Goal: Task Accomplishment & Management: Use online tool/utility

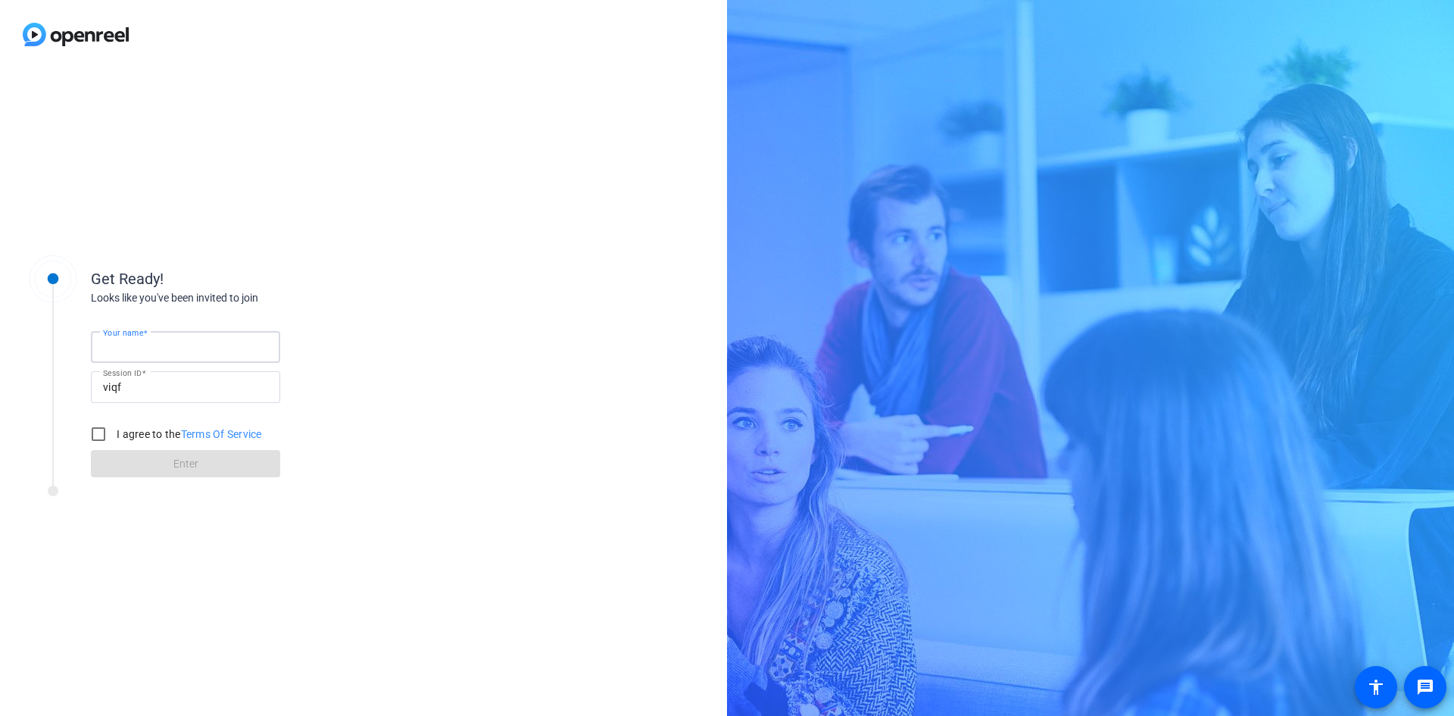
click at [153, 338] on input "Your name" at bounding box center [185, 347] width 165 height 18
type input "[PERSON_NAME]"
click at [97, 432] on input "I agree to the Terms Of Service" at bounding box center [98, 434] width 30 height 30
checkbox input "true"
click at [145, 457] on span at bounding box center [185, 463] width 189 height 36
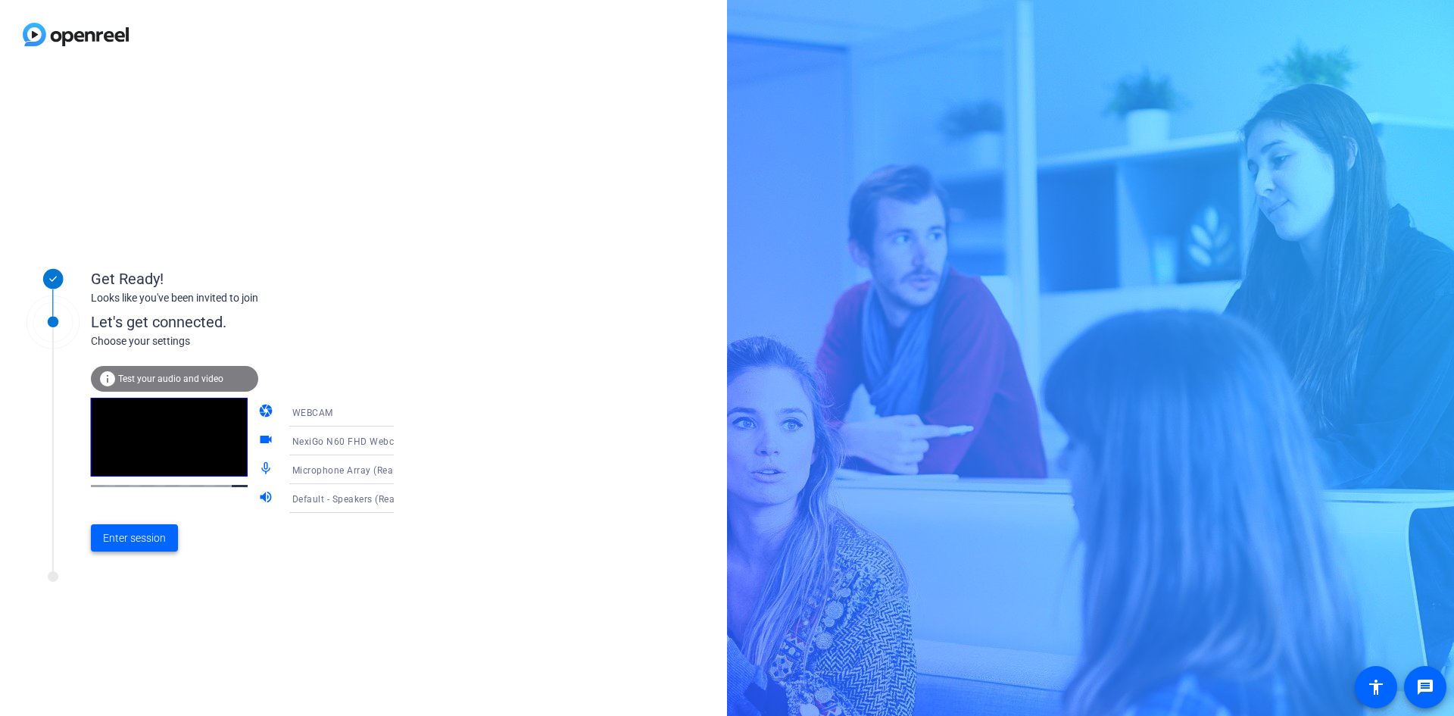
drag, startPoint x: 132, startPoint y: 535, endPoint x: 301, endPoint y: 318, distance: 275.2
click at [132, 535] on span "Enter session" at bounding box center [134, 538] width 63 height 16
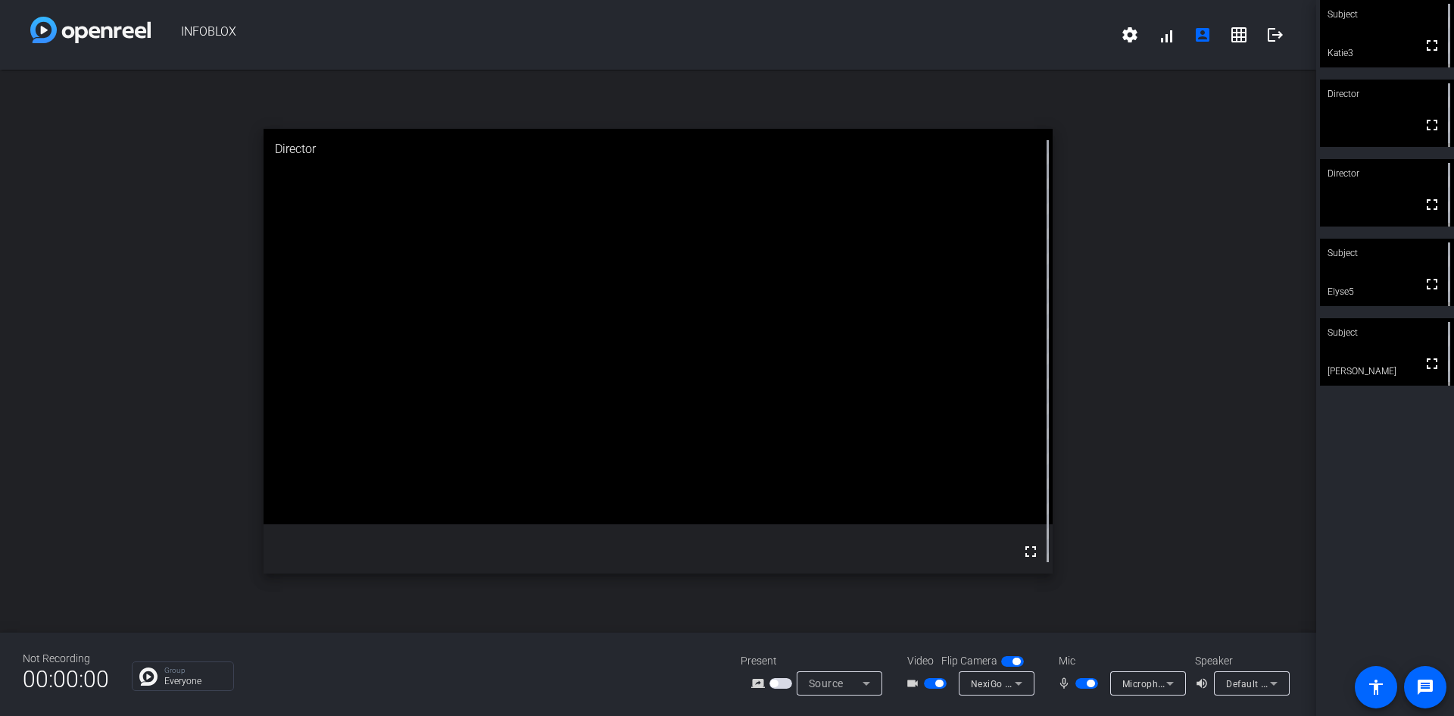
drag, startPoint x: 1081, startPoint y: 683, endPoint x: 1340, endPoint y: 581, distance: 277.7
click at [1081, 683] on span "button" at bounding box center [1086, 683] width 23 height 11
click at [1090, 683] on span "button" at bounding box center [1086, 683] width 23 height 11
click at [1084, 682] on span "button" at bounding box center [1086, 683] width 23 height 11
click at [1096, 688] on mat-slide-toggle at bounding box center [1088, 683] width 26 height 16
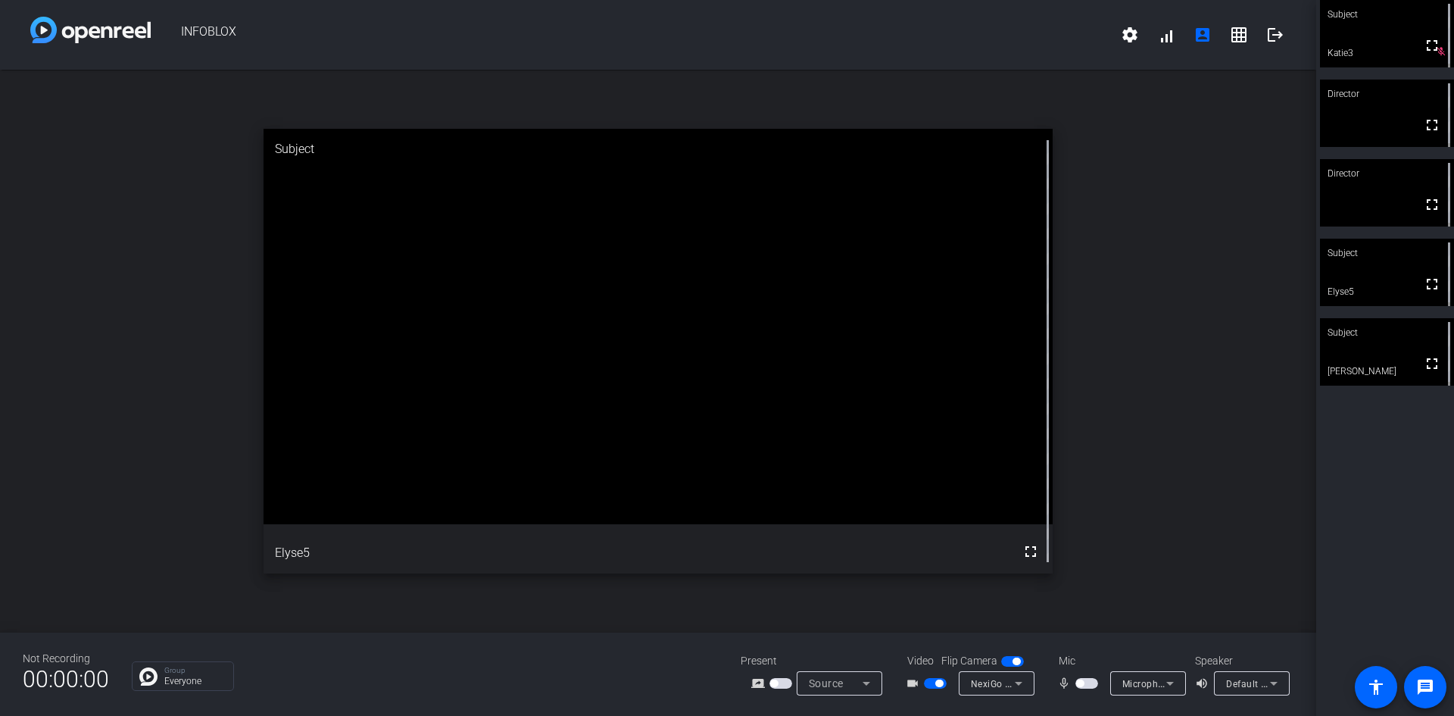
click at [1091, 683] on span "button" at bounding box center [1086, 683] width 23 height 11
click at [1083, 684] on span "button" at bounding box center [1086, 683] width 23 height 11
drag, startPoint x: 1086, startPoint y: 682, endPoint x: 1200, endPoint y: 422, distance: 284.5
click at [1086, 682] on span "button" at bounding box center [1086, 683] width 23 height 11
click at [1077, 681] on span "button" at bounding box center [1086, 683] width 23 height 11
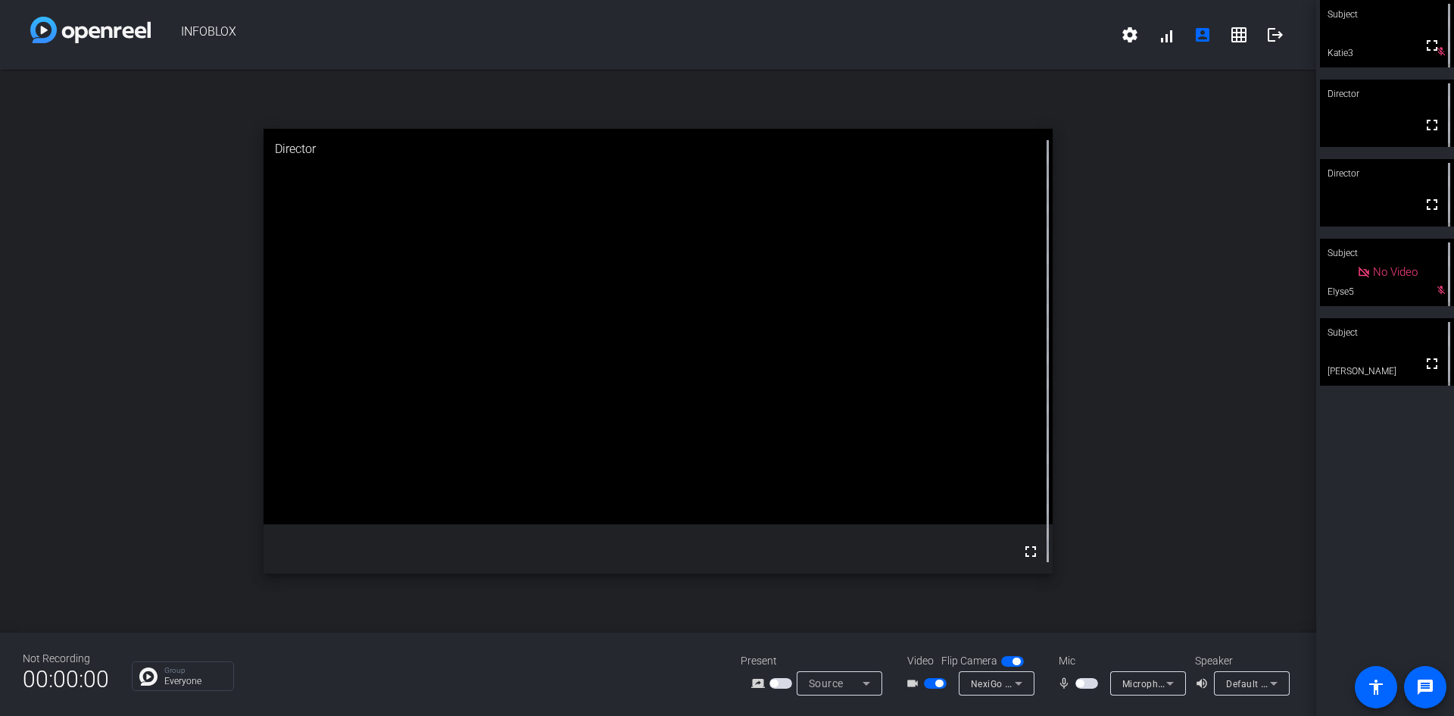
click at [927, 684] on span "button" at bounding box center [935, 683] width 23 height 11
drag, startPoint x: 938, startPoint y: 682, endPoint x: 1035, endPoint y: 674, distance: 97.2
click at [938, 682] on span "button" at bounding box center [935, 683] width 23 height 11
click at [1090, 682] on span "button" at bounding box center [1086, 683] width 23 height 11
click at [1083, 683] on span "button" at bounding box center [1086, 683] width 23 height 11
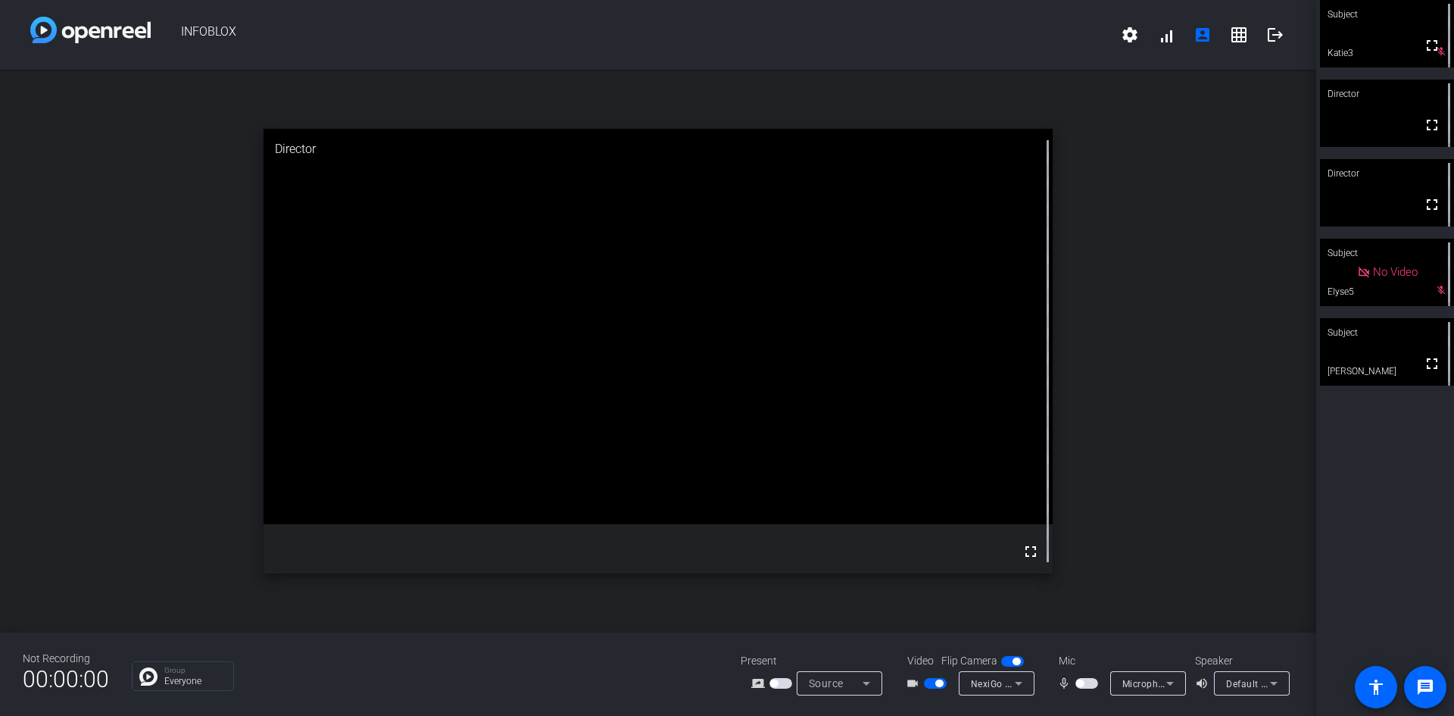
click at [1091, 685] on span "button" at bounding box center [1086, 683] width 23 height 11
click at [1080, 679] on span "button" at bounding box center [1086, 683] width 23 height 11
click at [1088, 682] on span "button" at bounding box center [1086, 683] width 23 height 11
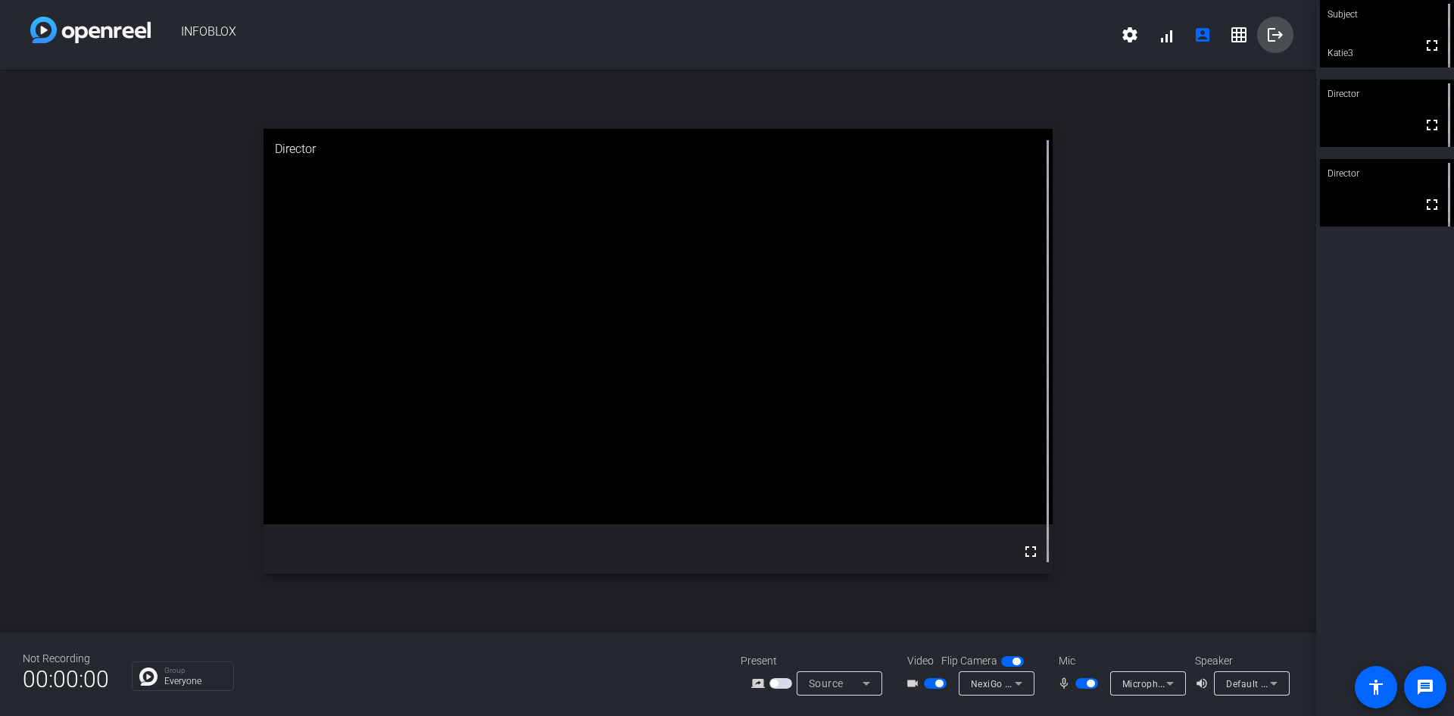
click at [1273, 33] on mat-icon "logout" at bounding box center [1275, 35] width 18 height 18
